Goal: Information Seeking & Learning: Learn about a topic

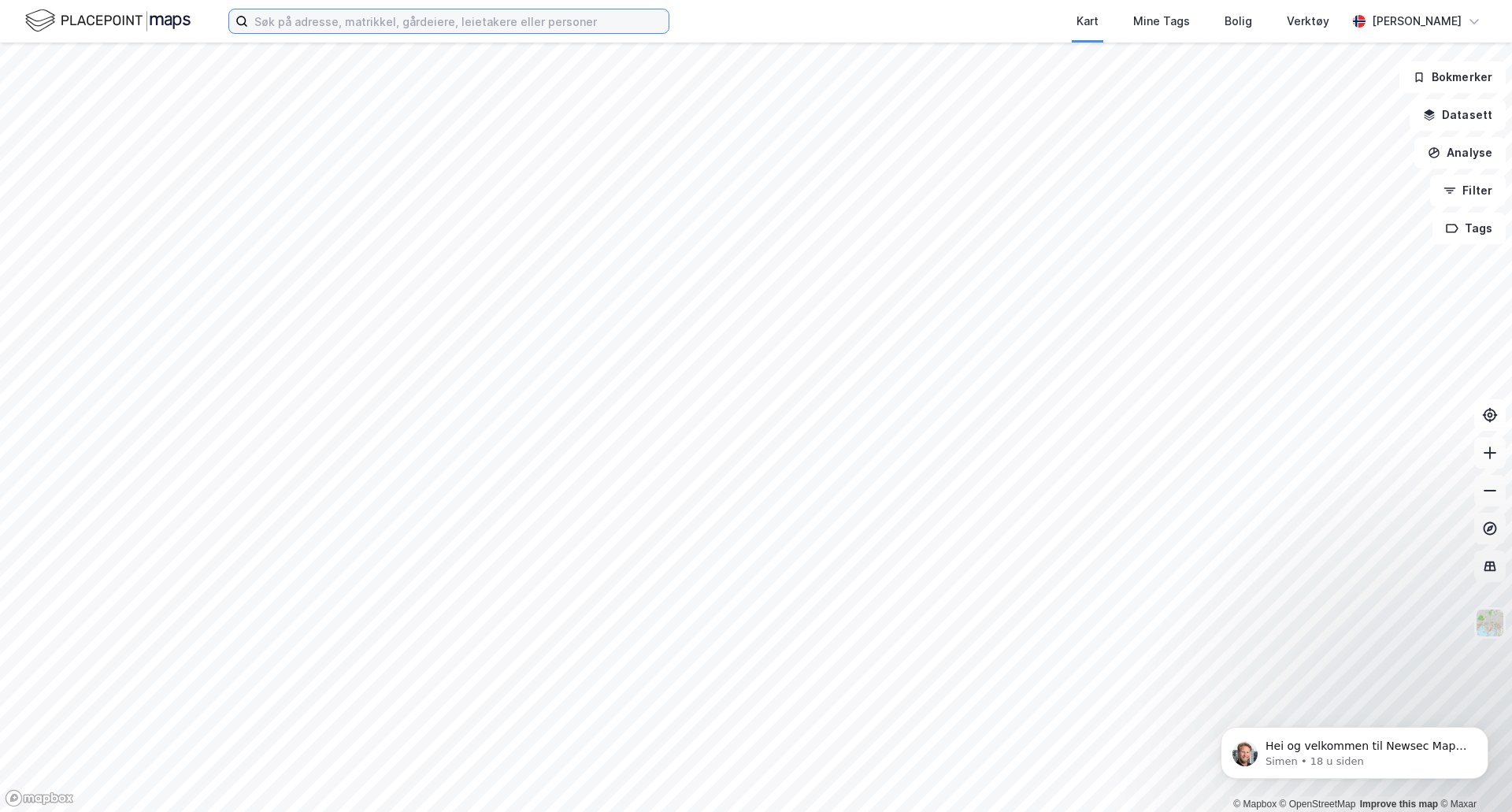
click at [592, 29] on input at bounding box center [457, 21] width 420 height 24
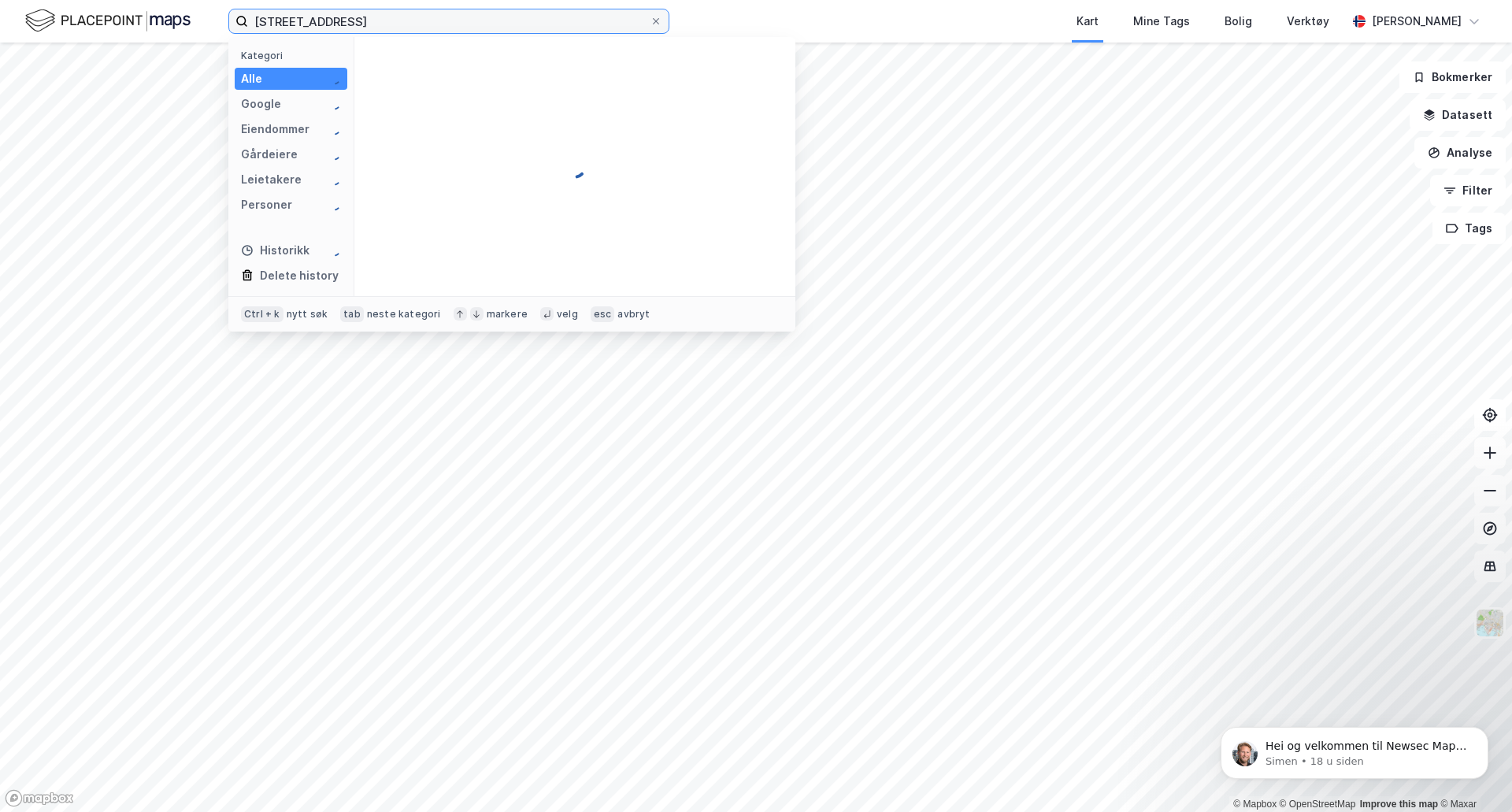
type input "[STREET_ADDRESS]"
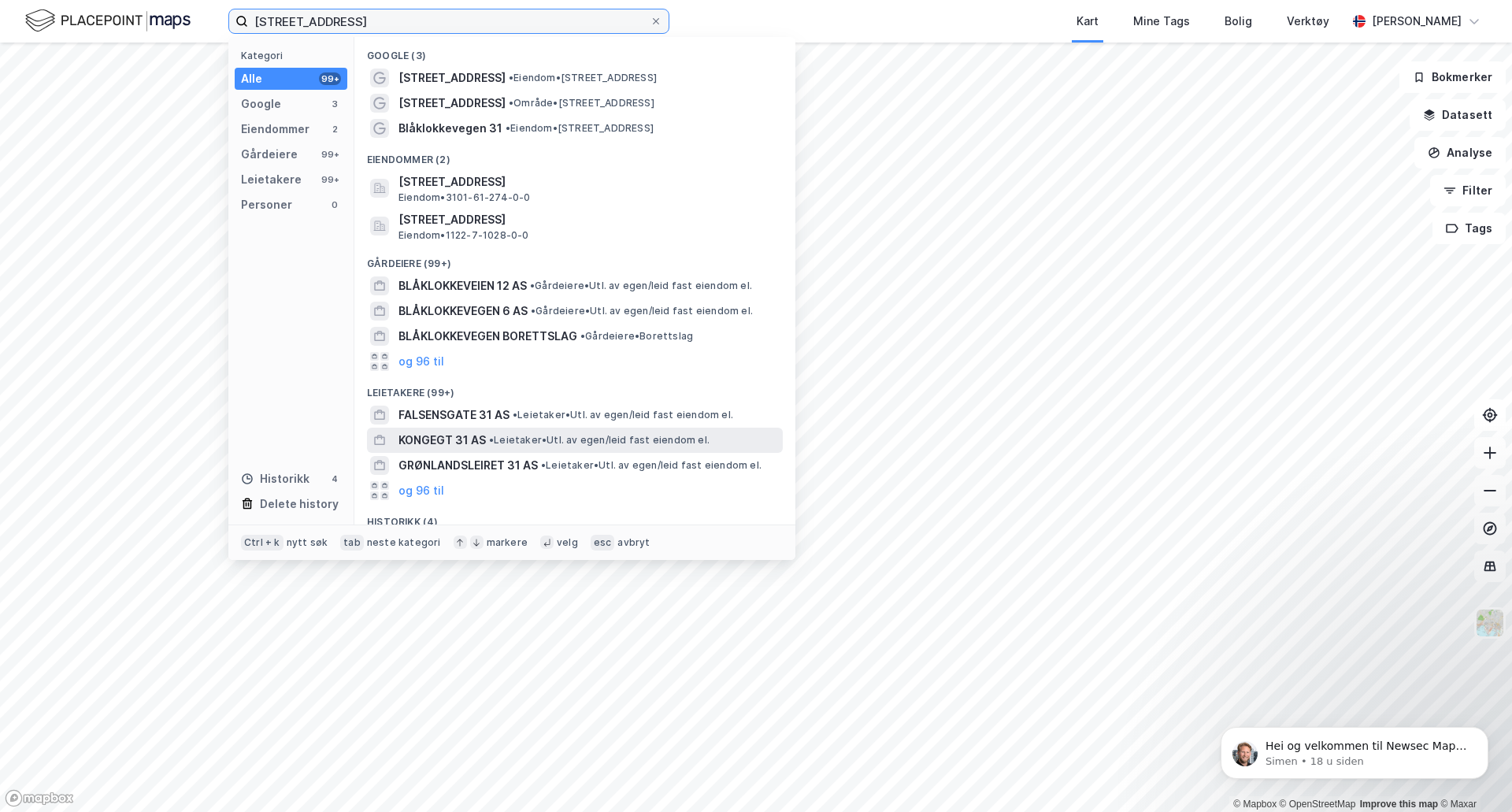
scroll to position [120, 0]
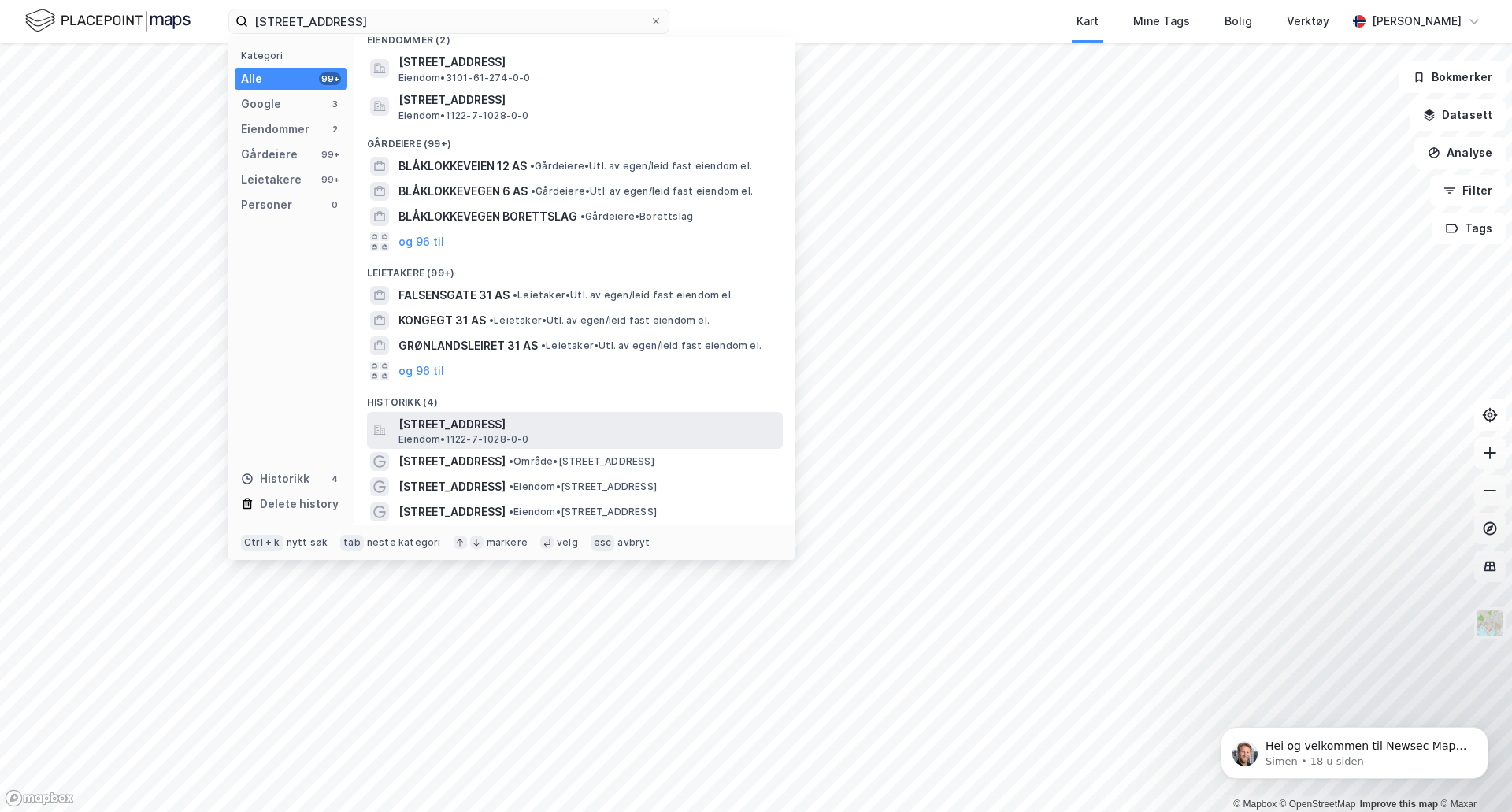
click at [436, 431] on span "[STREET_ADDRESS]" at bounding box center [588, 425] width 378 height 19
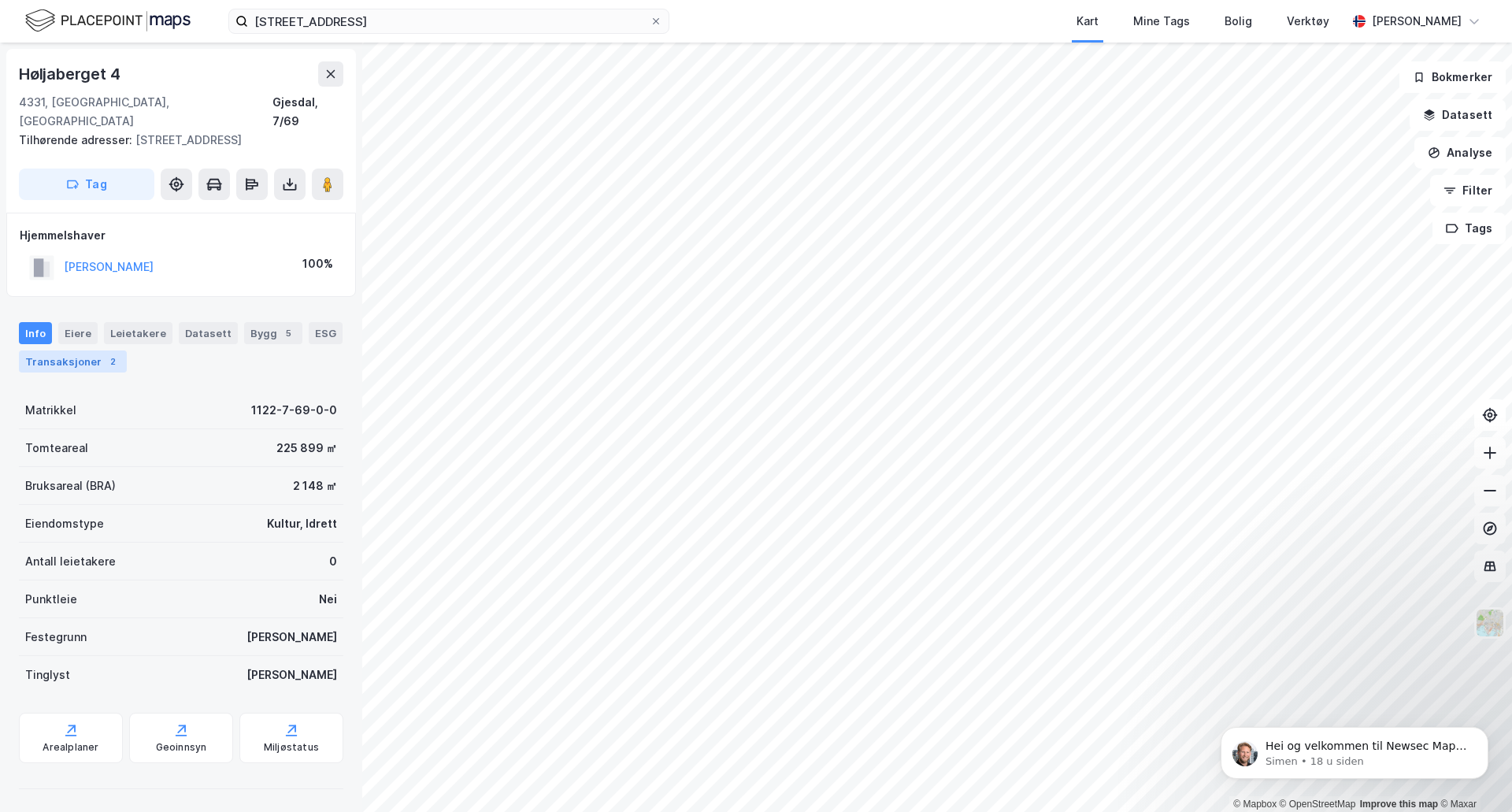
click at [45, 350] on div "Transaksjoner 2" at bounding box center [73, 362] width 108 height 22
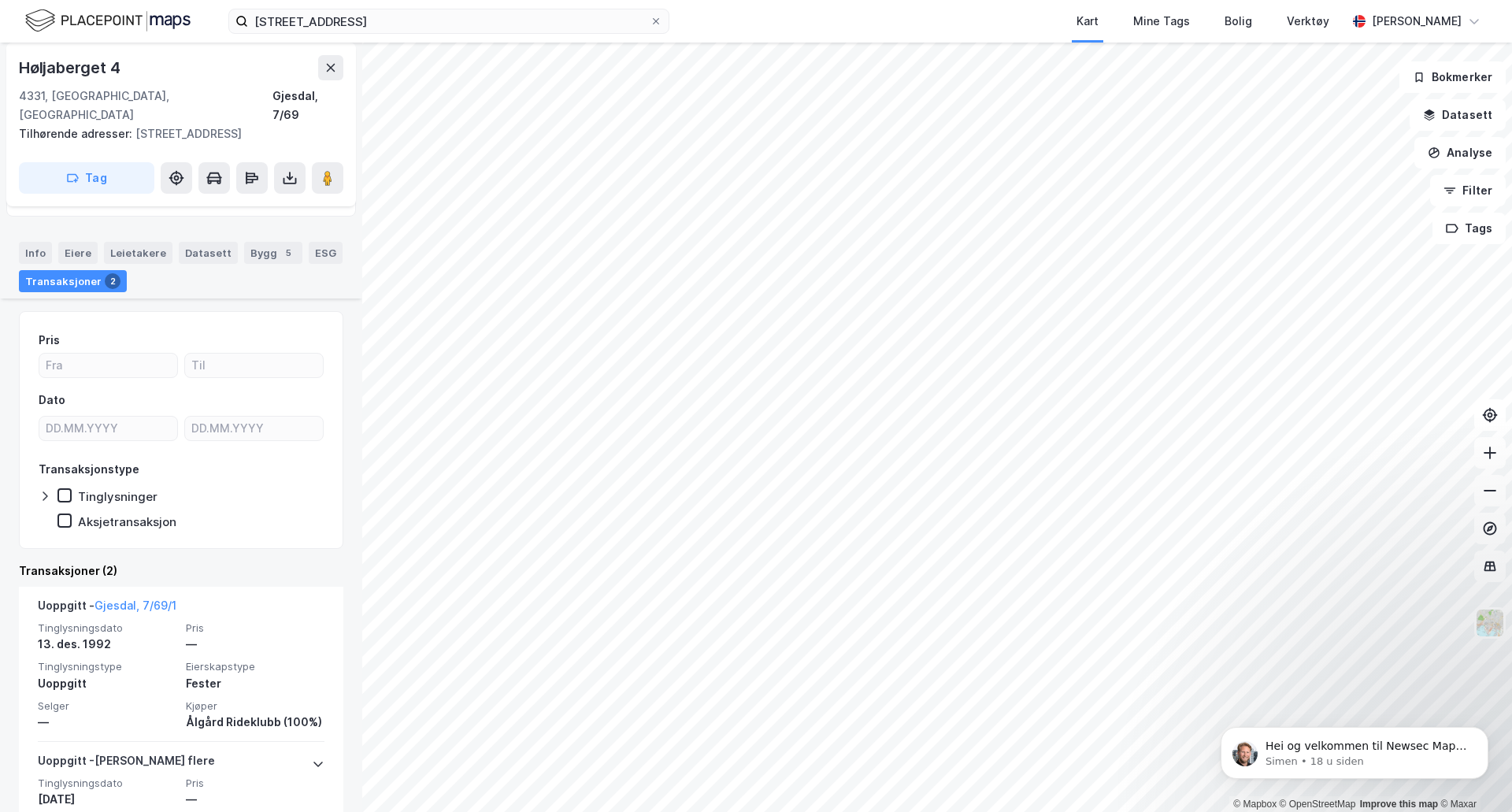
scroll to position [164, 0]
